Goal: Task Accomplishment & Management: Complete application form

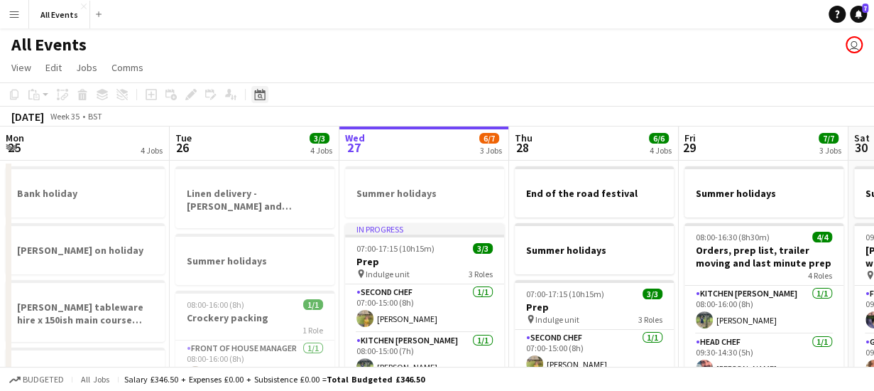
scroll to position [0, 489]
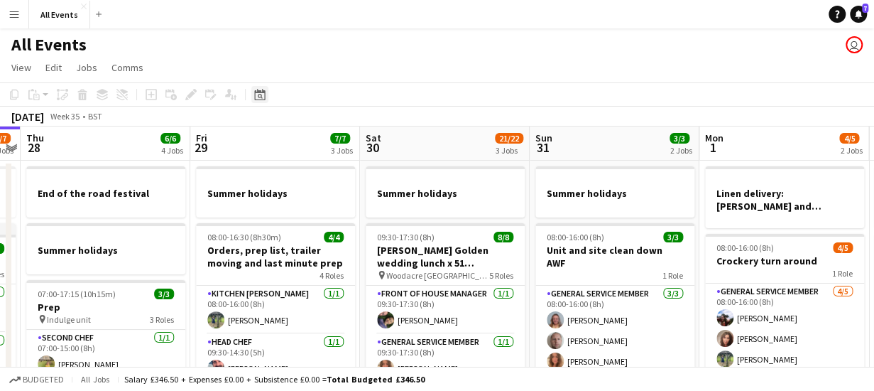
click at [261, 96] on icon at bounding box center [260, 96] width 5 height 5
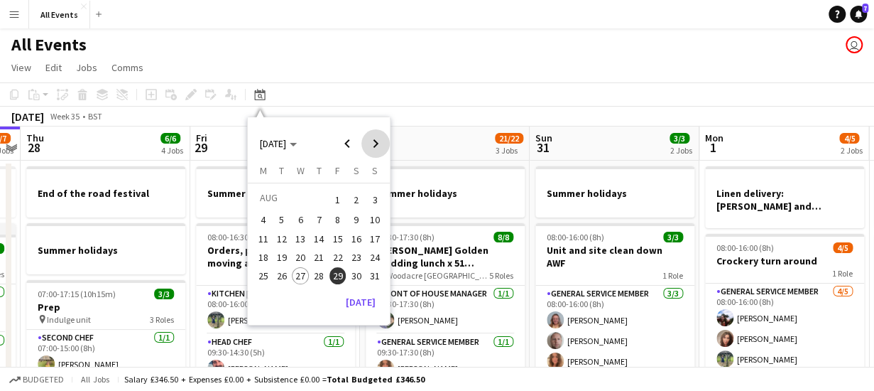
click at [369, 143] on span "Next month" at bounding box center [375, 143] width 28 height 28
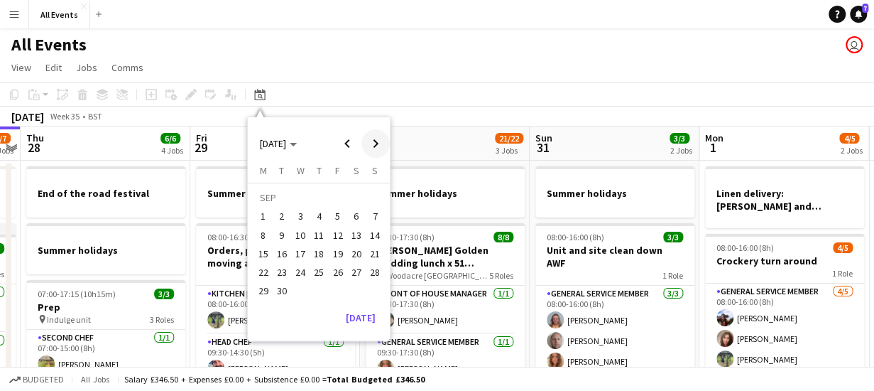
click at [369, 143] on span "Next month" at bounding box center [375, 143] width 28 height 28
click at [321, 235] on span "9" at bounding box center [318, 235] width 17 height 17
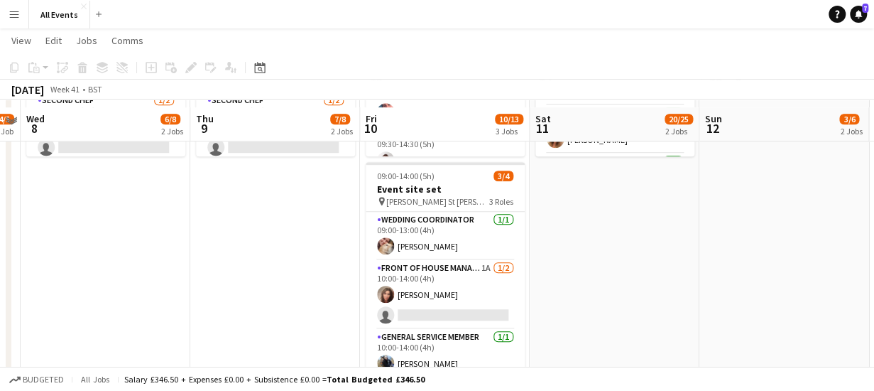
scroll to position [448, 0]
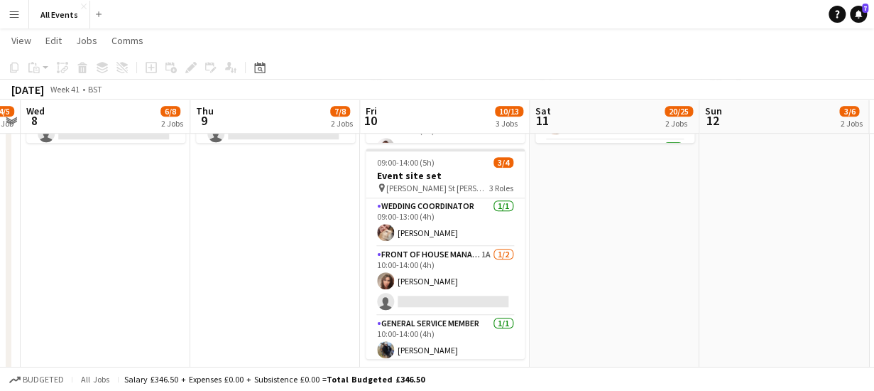
click at [310, 194] on app-date-cell "07:00-15:00 (8h) 4/4 Prep pin Indulge unit 3 Roles Second Chef [DATE] 07:00-14:…" at bounding box center [275, 49] width 170 height 676
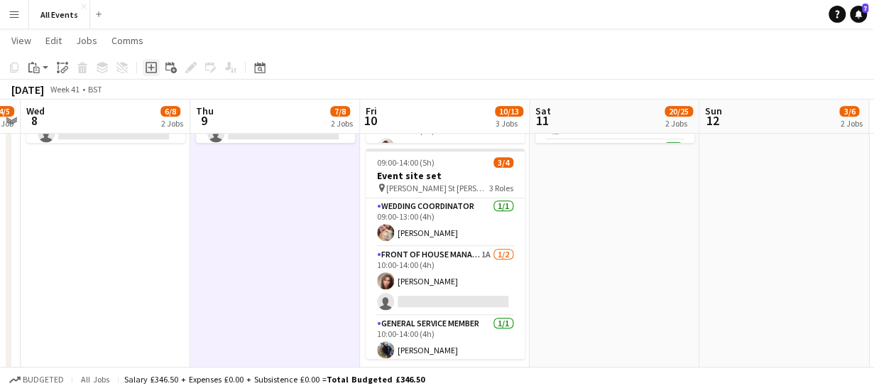
click at [152, 63] on icon "Add job" at bounding box center [151, 67] width 11 height 11
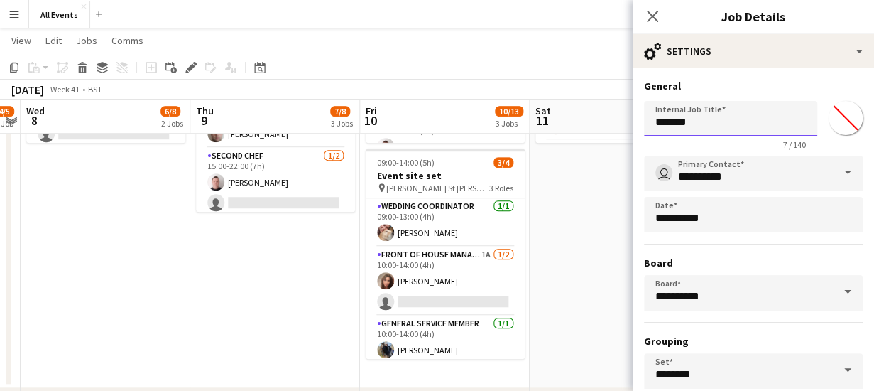
click at [716, 126] on input "*******" at bounding box center [730, 119] width 173 height 36
type input "*"
click at [734, 118] on input "**********" at bounding box center [725, 119] width 163 height 36
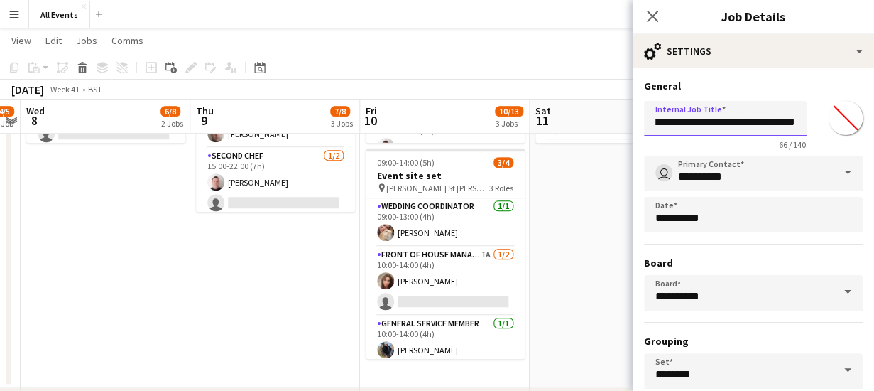
click at [742, 125] on input "**********" at bounding box center [725, 119] width 163 height 36
click at [742, 120] on input "**********" at bounding box center [725, 119] width 163 height 36
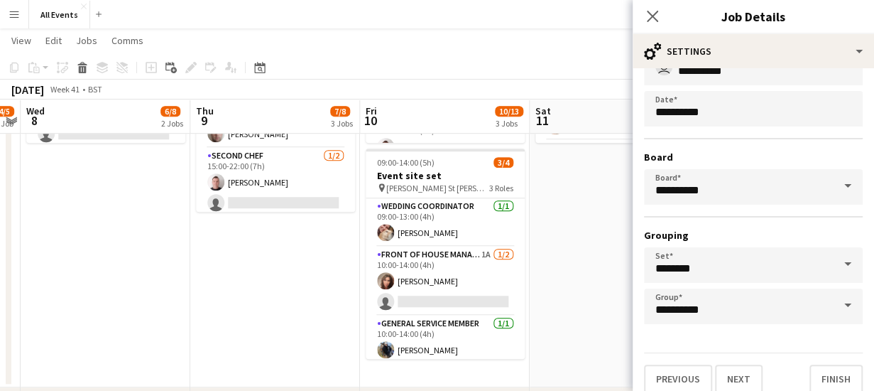
scroll to position [119, 0]
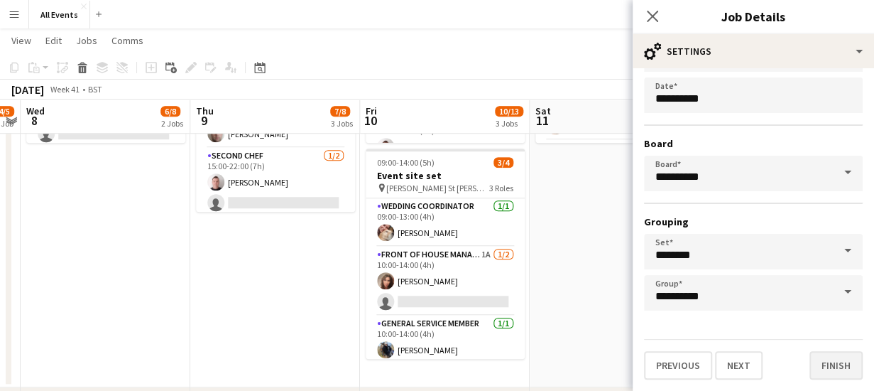
type input "**********"
click at [836, 359] on button "Finish" at bounding box center [836, 365] width 53 height 28
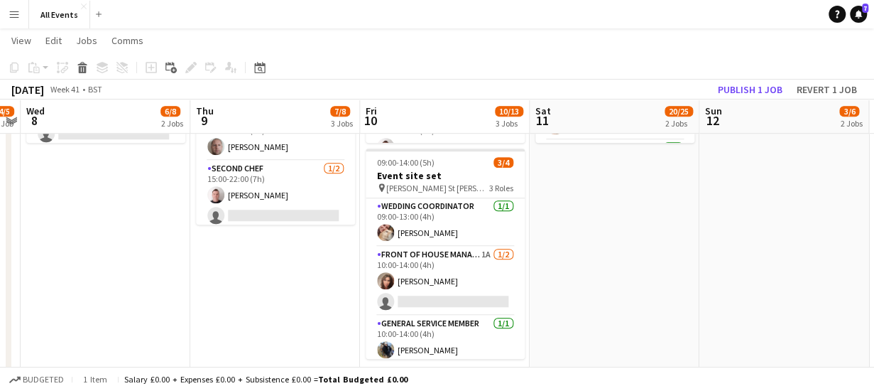
scroll to position [0, 0]
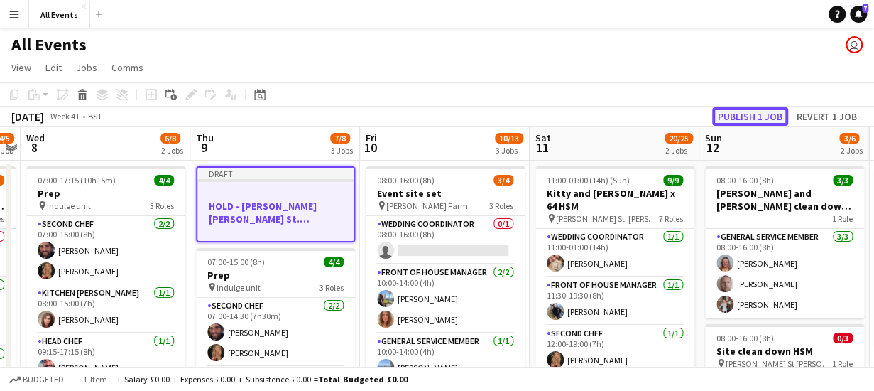
click at [737, 109] on button "Publish 1 job" at bounding box center [750, 116] width 76 height 18
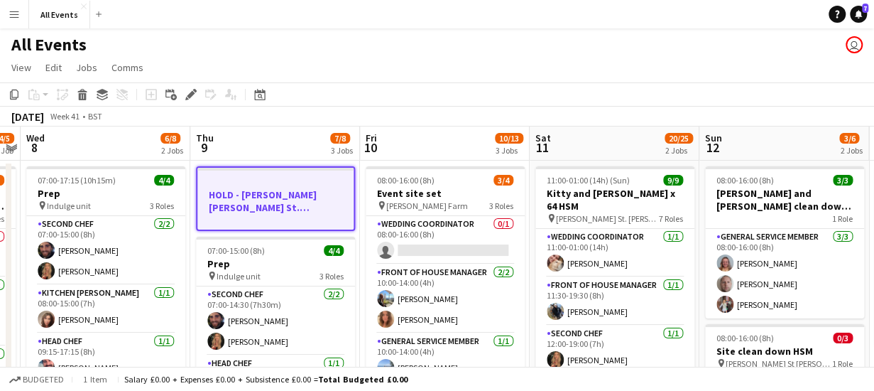
click at [287, 137] on app-board-header-date "Thu 9 7/8 3 Jobs" at bounding box center [275, 143] width 170 height 34
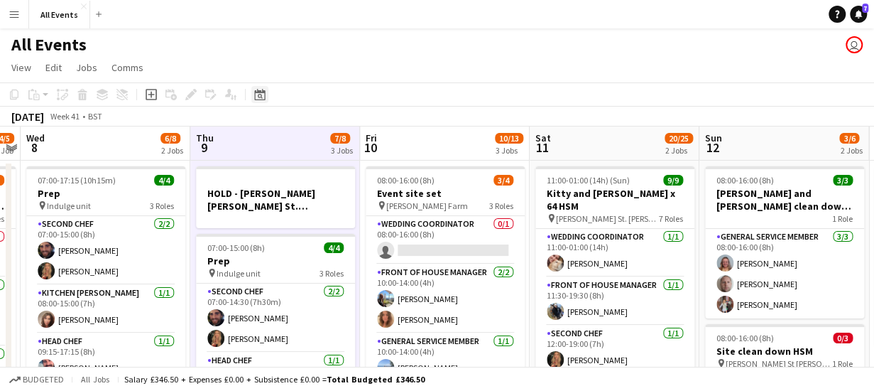
click at [259, 89] on icon "Date picker" at bounding box center [259, 94] width 11 height 11
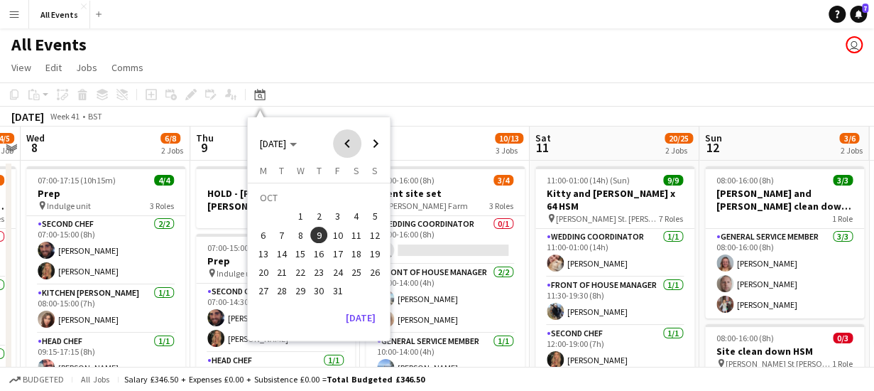
click at [346, 143] on span "Previous month" at bounding box center [347, 143] width 28 height 28
click at [374, 142] on span "Next month" at bounding box center [375, 143] width 28 height 28
click at [376, 219] on span "5" at bounding box center [374, 216] width 17 height 17
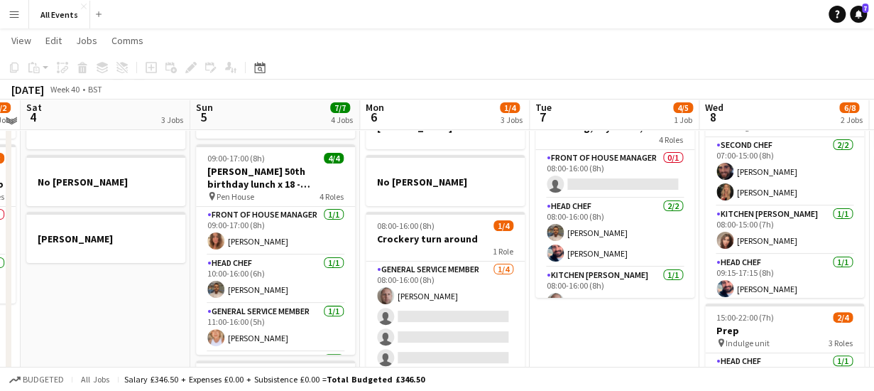
scroll to position [74, 0]
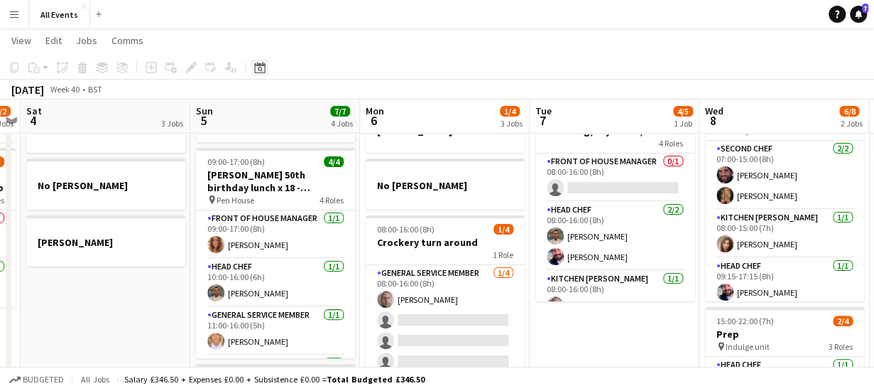
click at [251, 62] on div "Date picker" at bounding box center [259, 67] width 17 height 17
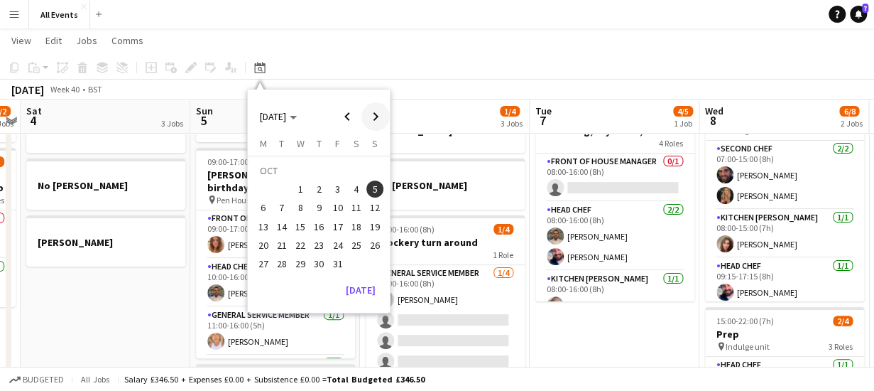
click at [375, 113] on span "Next month" at bounding box center [375, 116] width 28 height 28
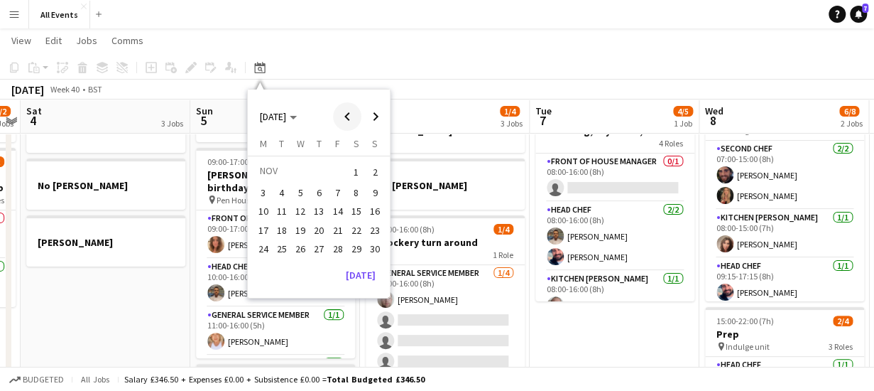
click at [345, 119] on span "Previous month" at bounding box center [347, 116] width 28 height 28
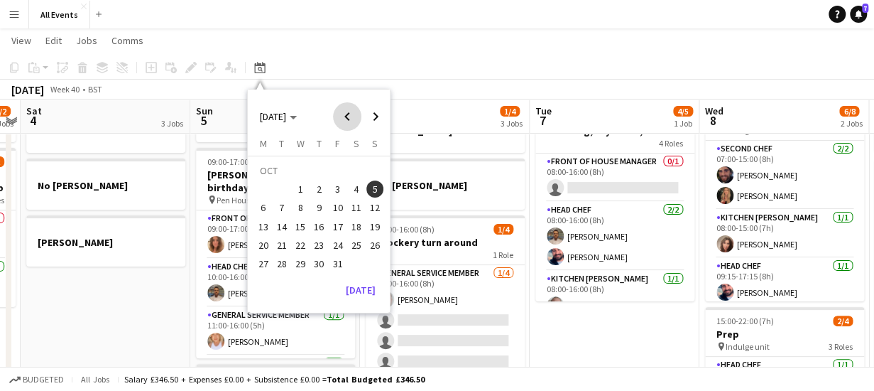
click at [345, 119] on span "Previous month" at bounding box center [347, 116] width 28 height 28
click at [337, 222] on span "19" at bounding box center [338, 226] width 17 height 17
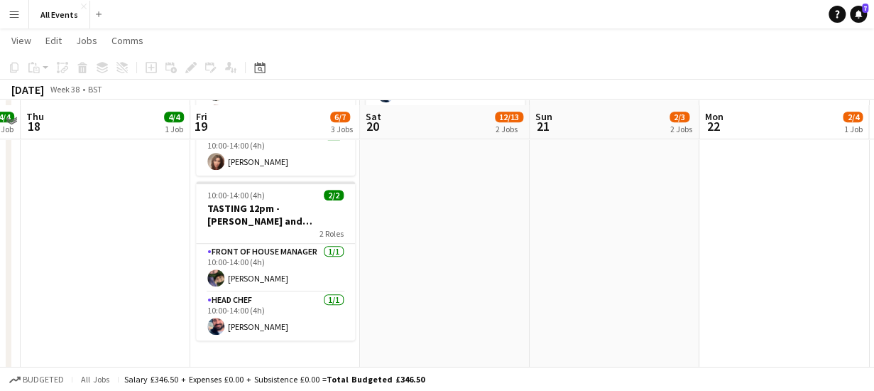
scroll to position [334, 0]
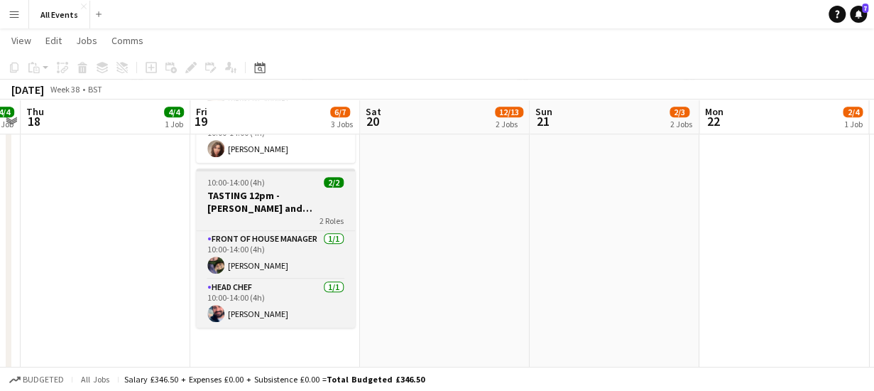
click at [239, 204] on h3 "TASTING 12pm - [PERSON_NAME] and [PERSON_NAME] ([DATE] [PERSON_NAME][GEOGRAPHIC…" at bounding box center [275, 202] width 159 height 26
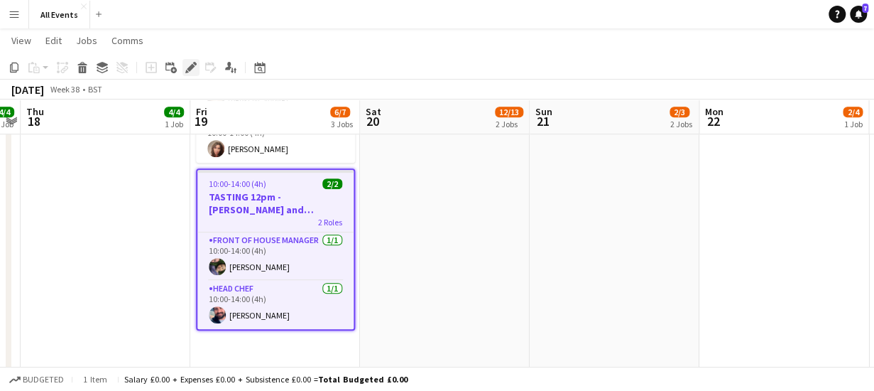
click at [190, 67] on icon at bounding box center [191, 68] width 8 height 8
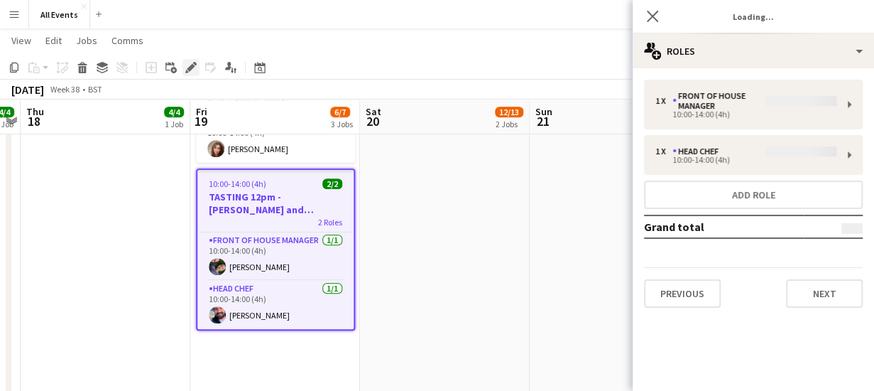
type input "*******"
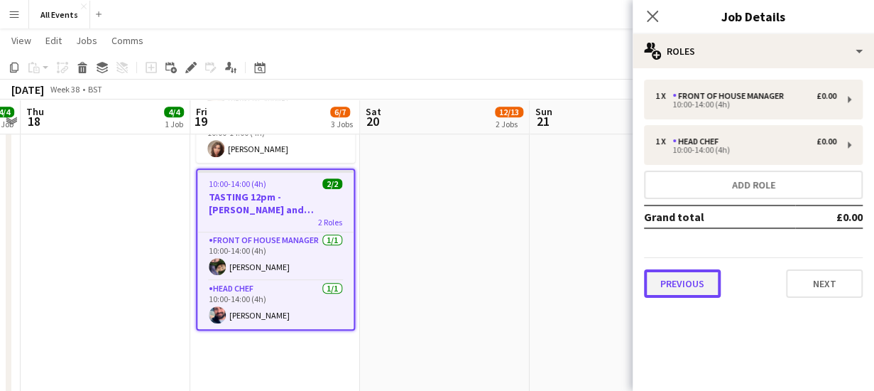
click at [677, 288] on button "Previous" at bounding box center [682, 283] width 77 height 28
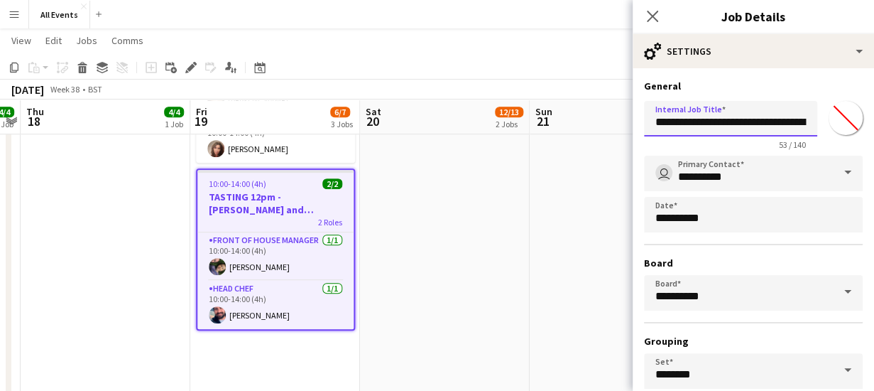
click at [756, 123] on input "**********" at bounding box center [730, 119] width 173 height 36
click at [779, 121] on input "**********" at bounding box center [725, 119] width 163 height 36
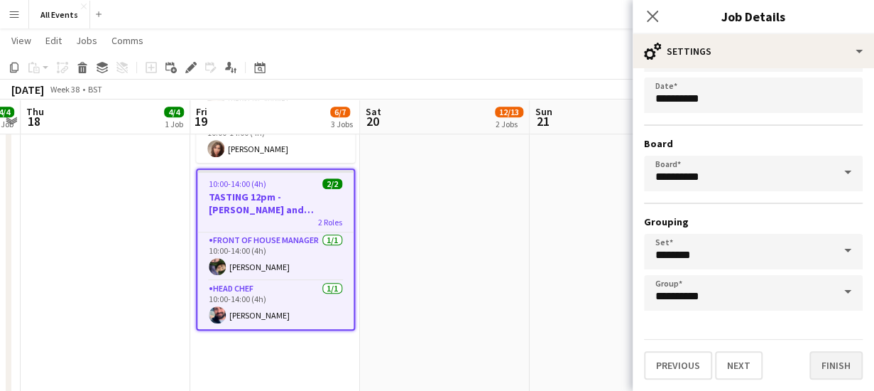
type input "**********"
click at [830, 366] on button "Finish" at bounding box center [836, 365] width 53 height 28
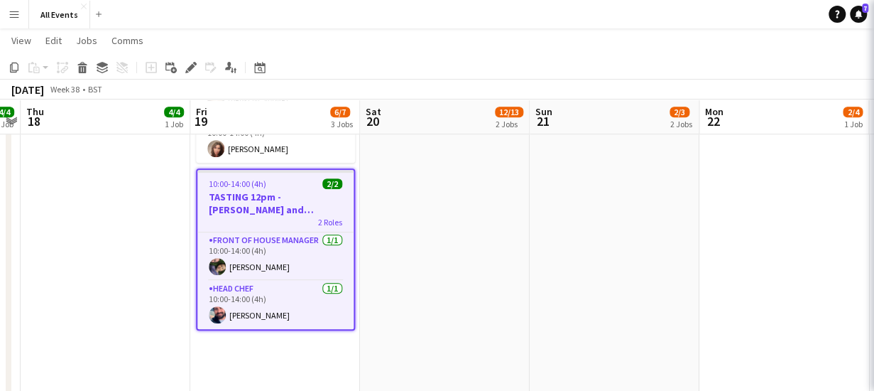
scroll to position [0, 0]
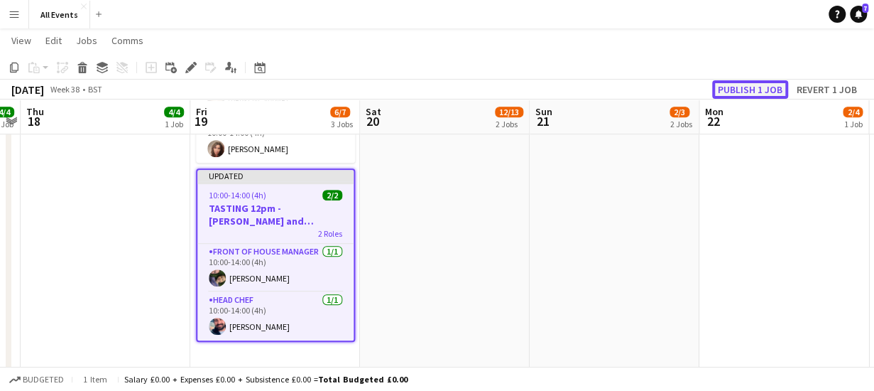
click at [746, 90] on button "Publish 1 job" at bounding box center [750, 89] width 76 height 18
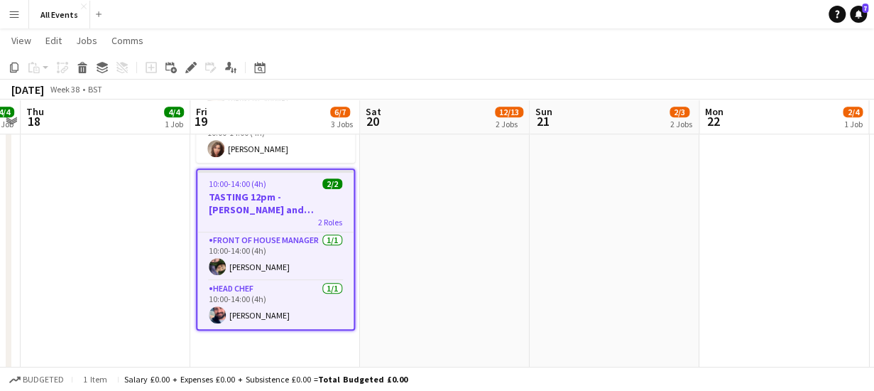
click at [410, 233] on app-date-cell "[PERSON_NAME] avalible 13:30-00:30 (11h) (Sun) 12/13 [PERSON_NAME] and [PERSON_…" at bounding box center [445, 163] width 170 height 676
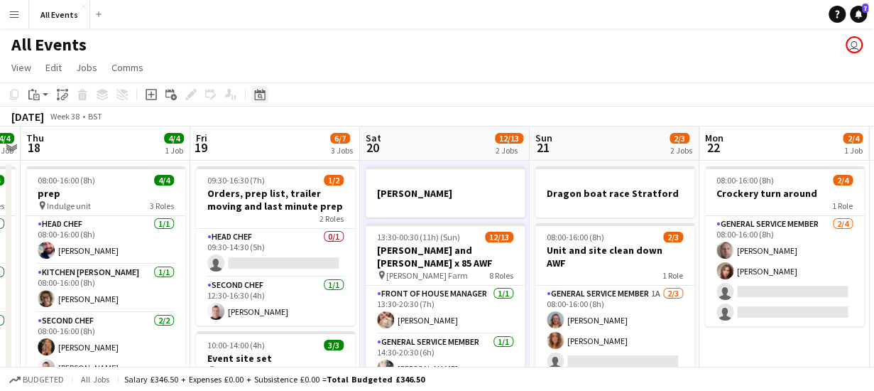
click at [264, 92] on icon at bounding box center [259, 94] width 11 height 11
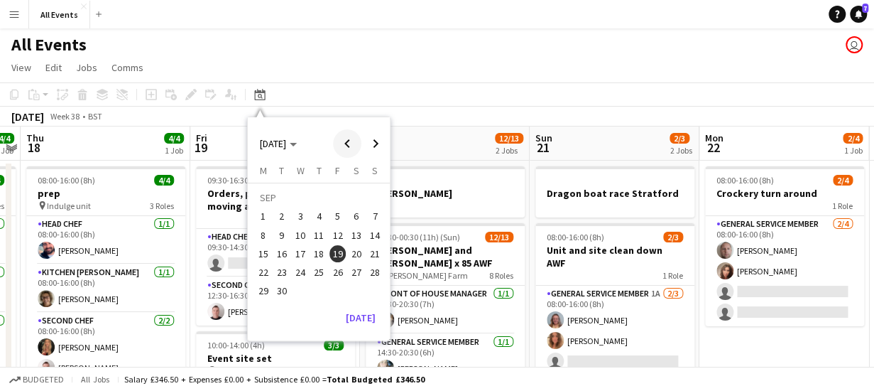
click at [344, 138] on span "Previous month" at bounding box center [347, 143] width 28 height 28
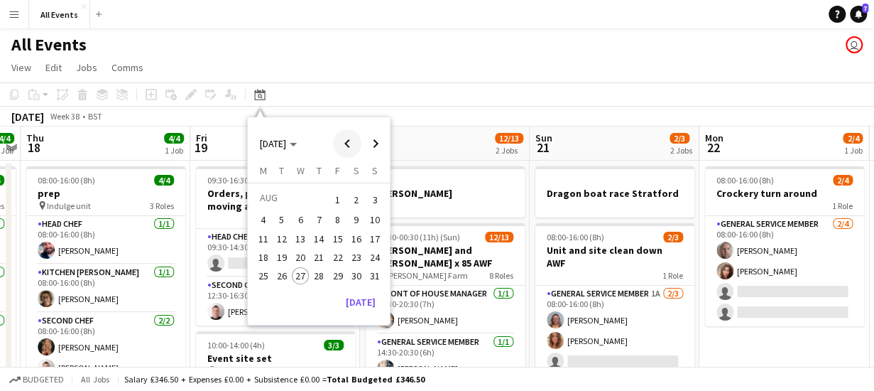
click at [344, 138] on span "Previous month" at bounding box center [347, 143] width 28 height 28
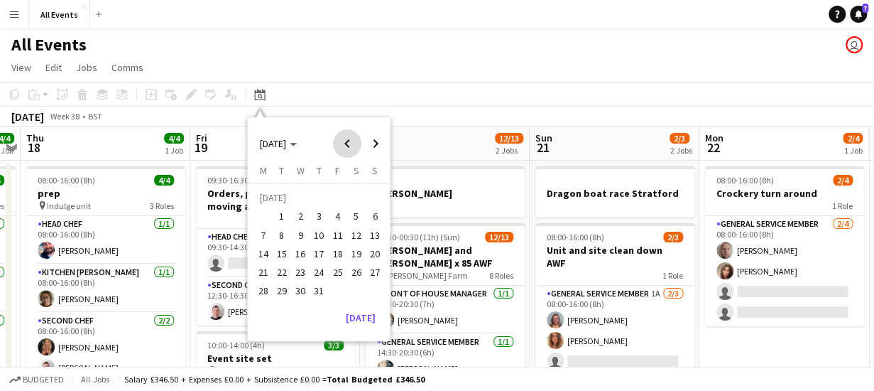
click at [344, 138] on span "Previous month" at bounding box center [347, 143] width 28 height 28
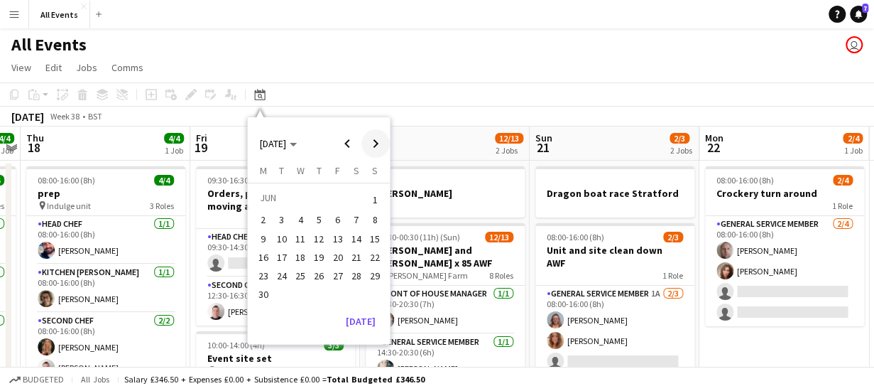
click at [374, 141] on span "Next month" at bounding box center [375, 143] width 28 height 28
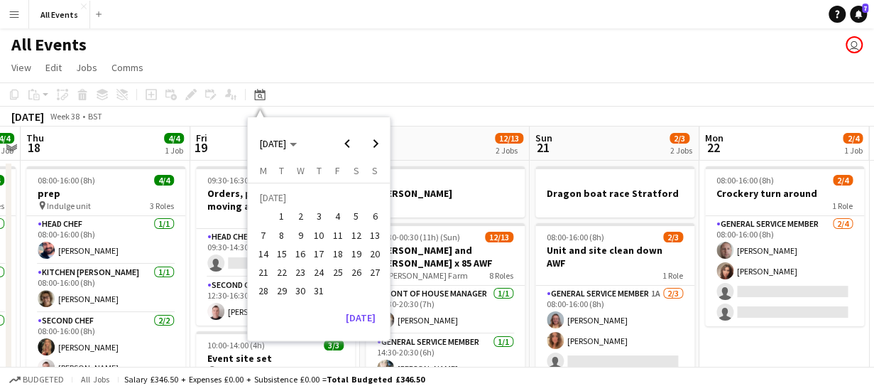
click at [356, 234] on span "12" at bounding box center [356, 235] width 17 height 17
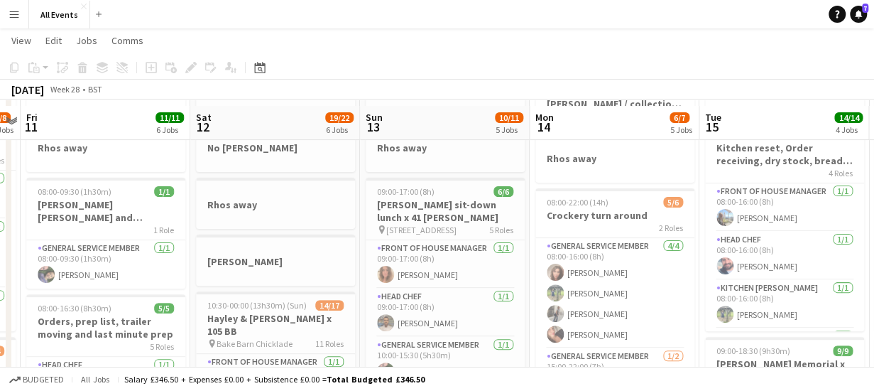
scroll to position [111, 0]
